Goal: Information Seeking & Learning: Check status

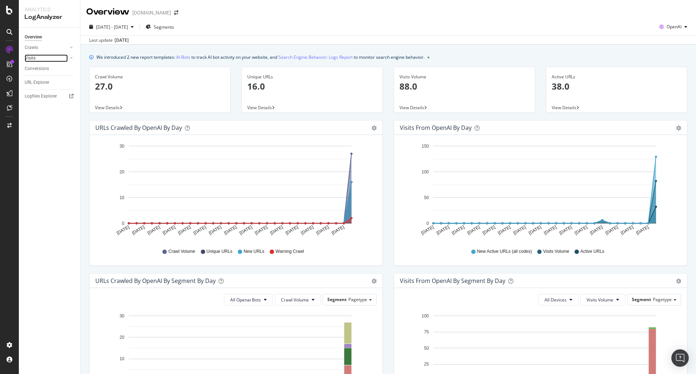
click at [42, 57] on link "Visits" at bounding box center [46, 58] width 43 height 8
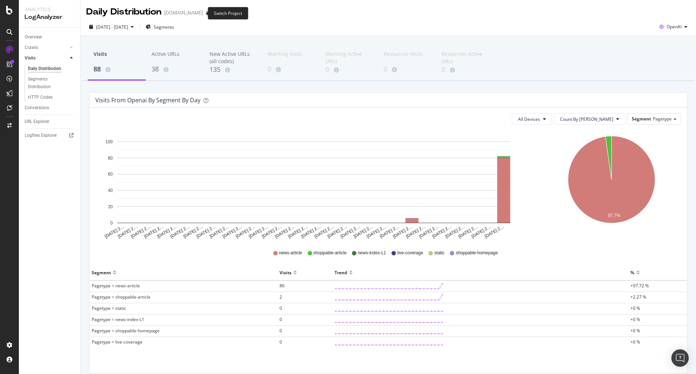
click at [206, 13] on icon "arrow-right-arrow-left" at bounding box center [208, 12] width 4 height 5
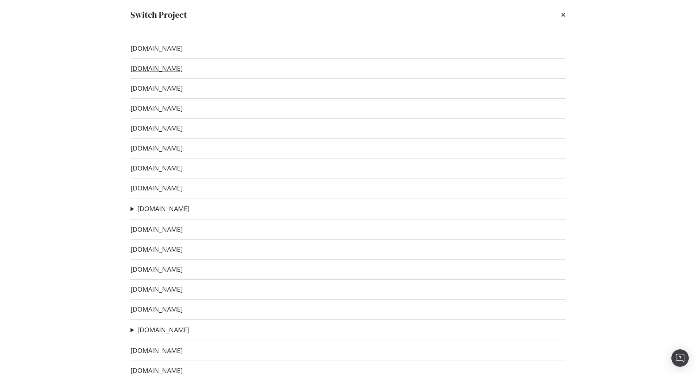
click at [178, 69] on link "www.codesports.com.au" at bounding box center [157, 69] width 52 height 8
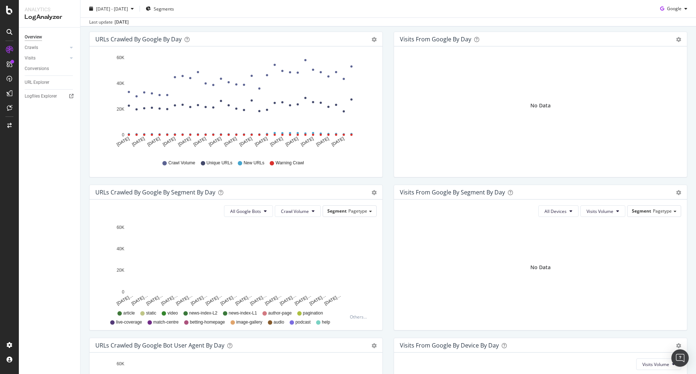
scroll to position [36, 0]
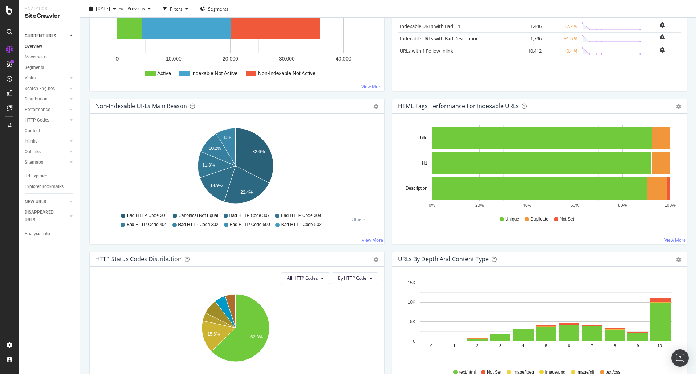
scroll to position [109, 0]
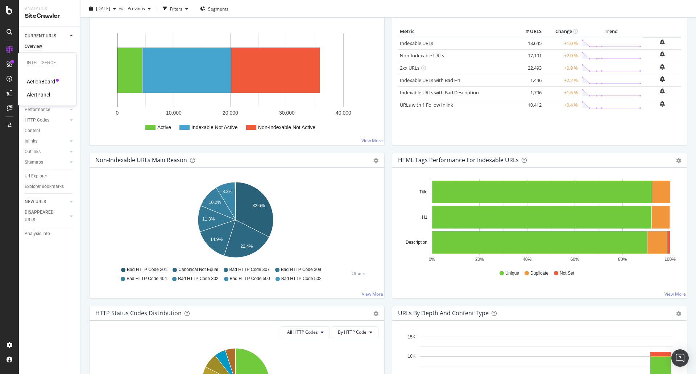
click at [36, 83] on div "ActionBoard" at bounding box center [41, 81] width 28 height 7
